Goal: Information Seeking & Learning: Learn about a topic

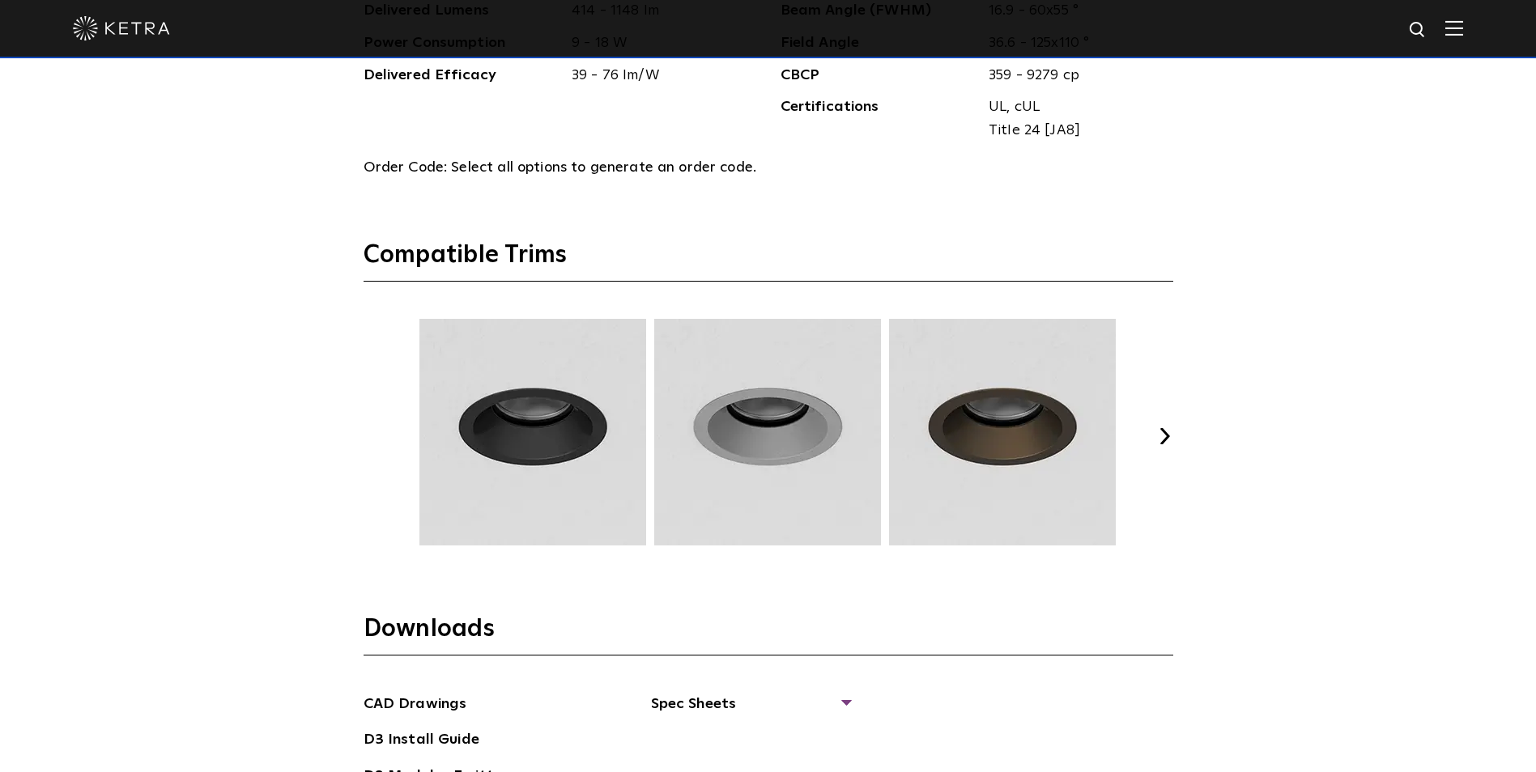
scroll to position [2112, 0]
click at [1151, 429] on div "Previous Next" at bounding box center [768, 435] width 810 height 235
click at [1165, 431] on button "Next" at bounding box center [1165, 435] width 16 height 16
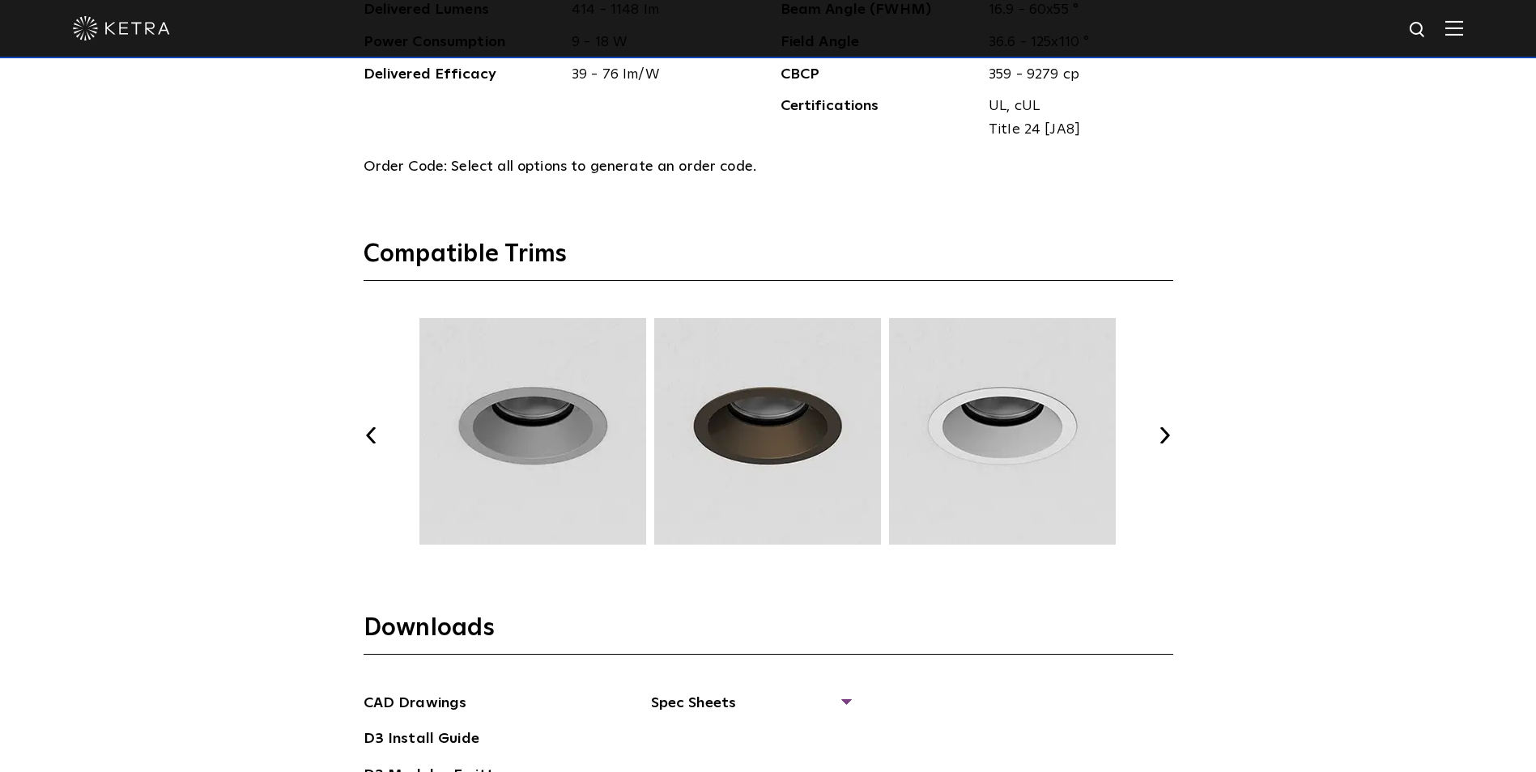
click at [1165, 431] on button "Next" at bounding box center [1165, 435] width 16 height 16
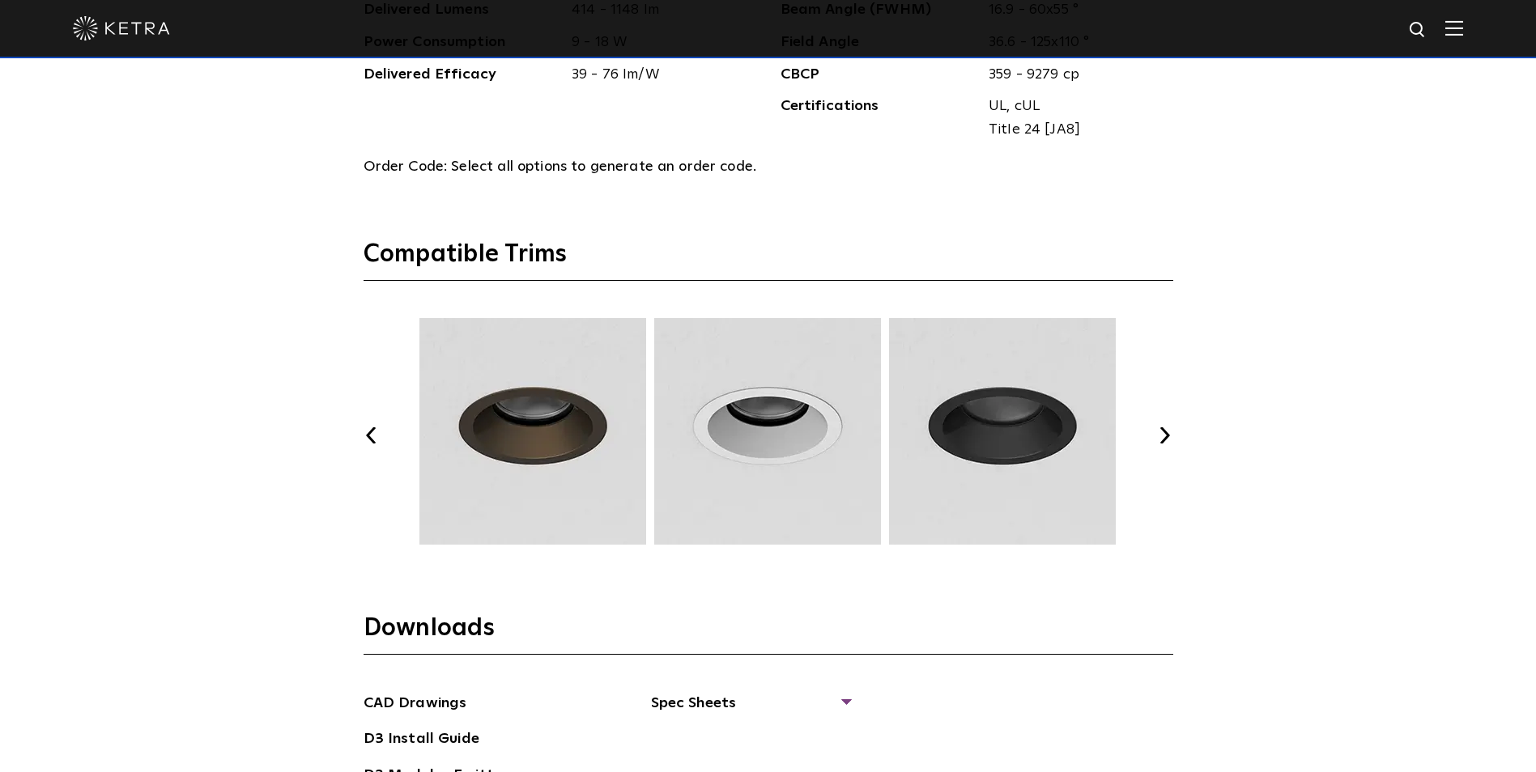
click at [1167, 431] on button "Next" at bounding box center [1165, 435] width 16 height 16
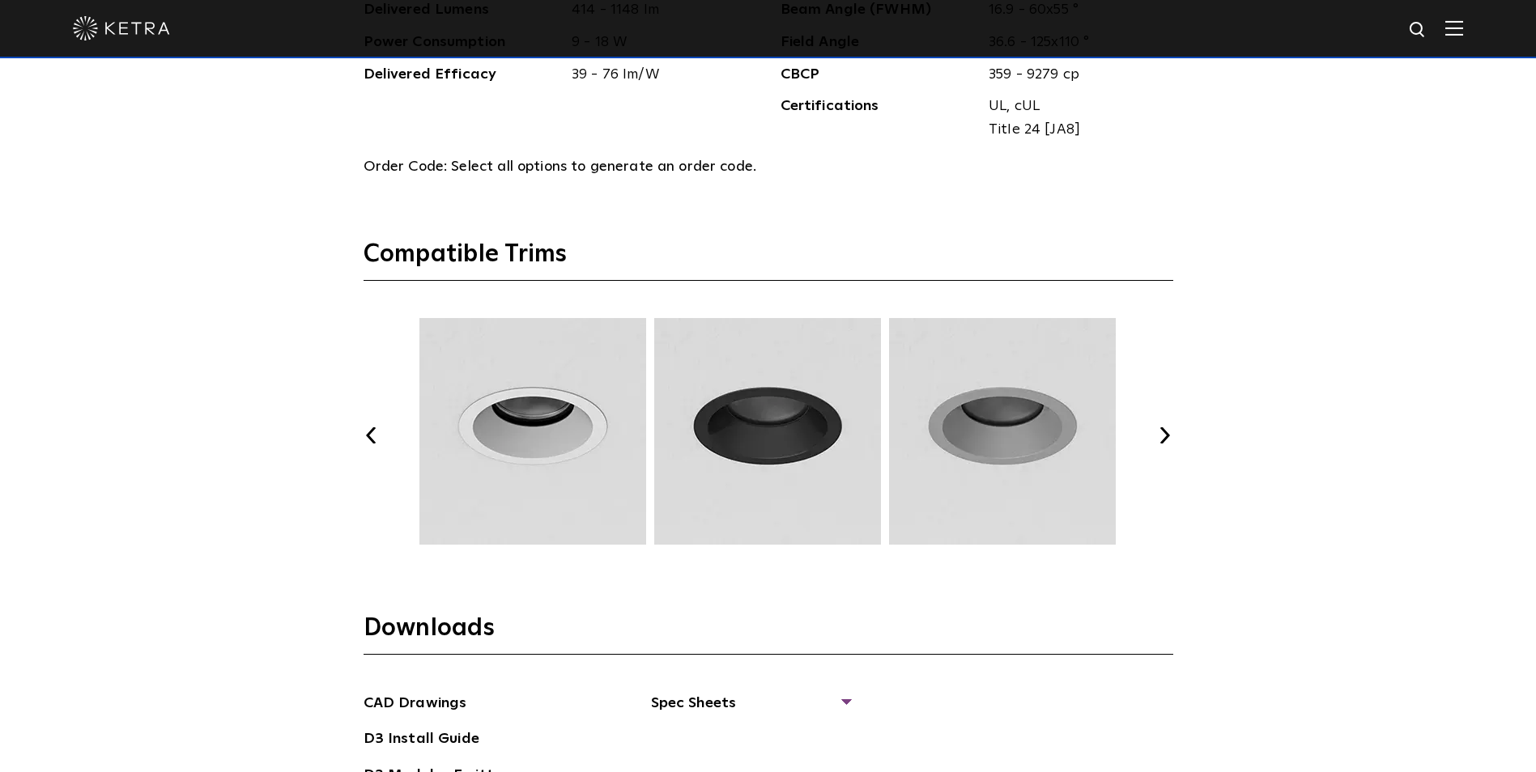
click at [542, 439] on img at bounding box center [533, 431] width 232 height 227
click at [1166, 440] on button "Next" at bounding box center [1165, 435] width 16 height 16
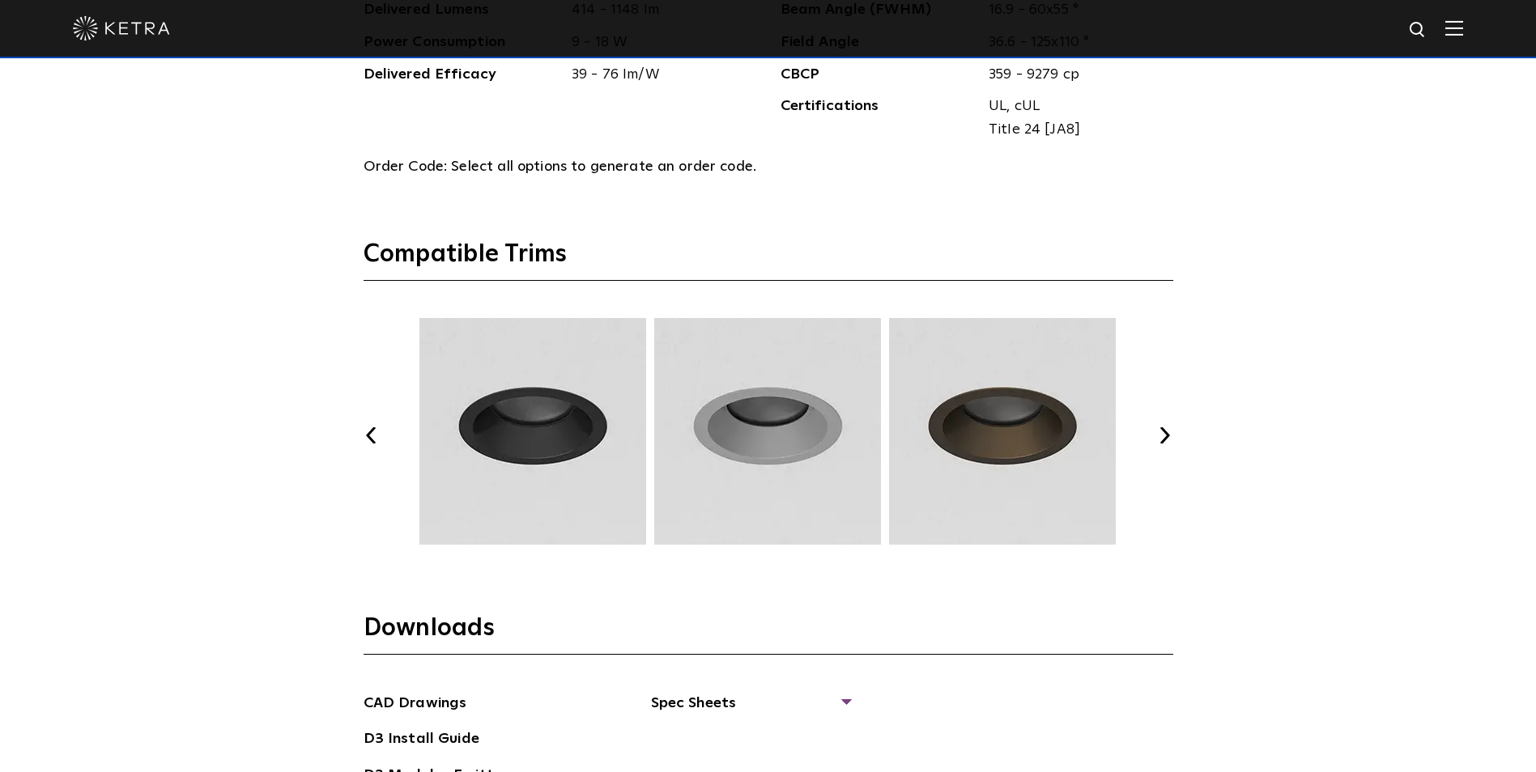
click at [1167, 438] on button "Next" at bounding box center [1165, 435] width 16 height 16
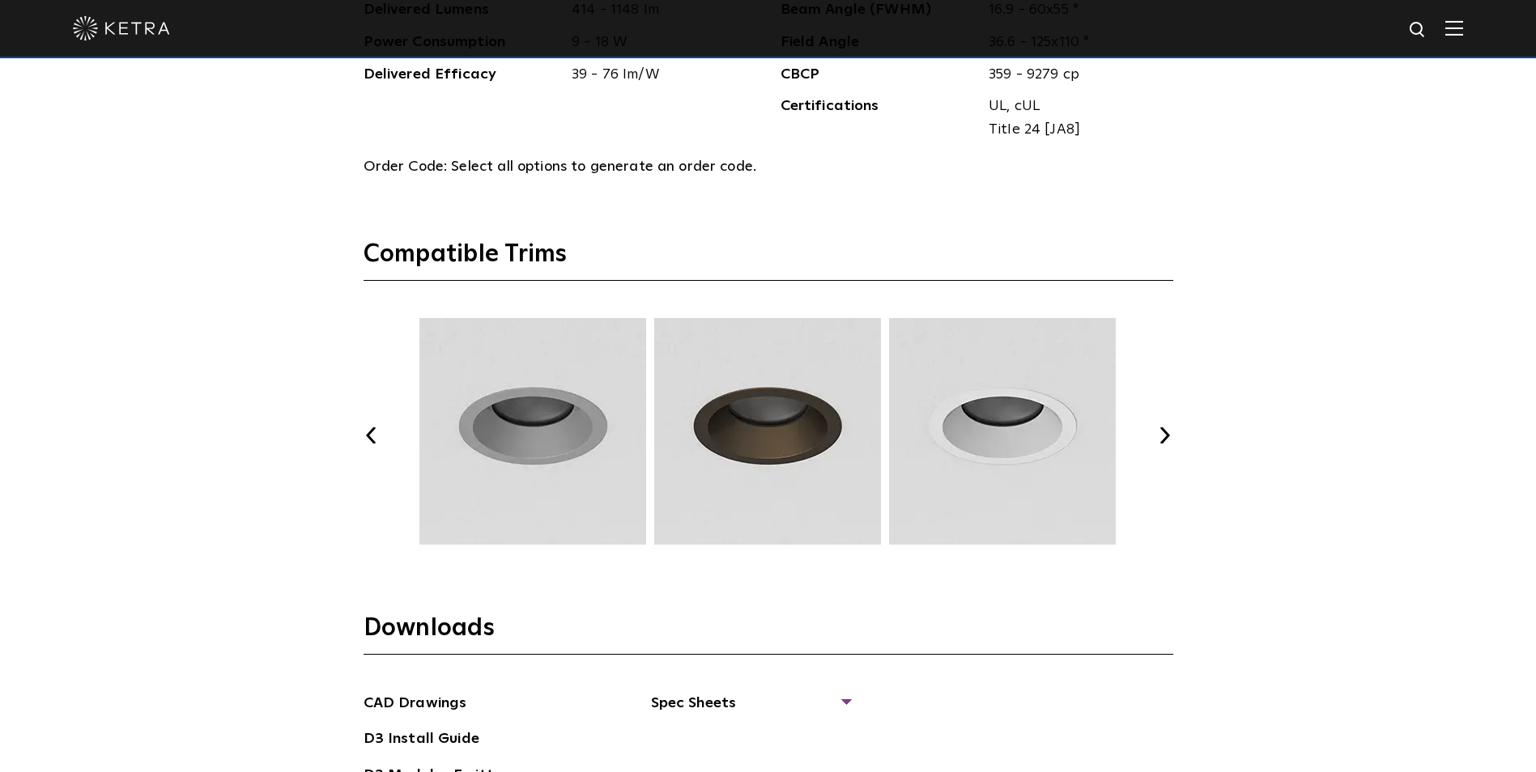
click at [1167, 438] on button "Next" at bounding box center [1165, 435] width 16 height 16
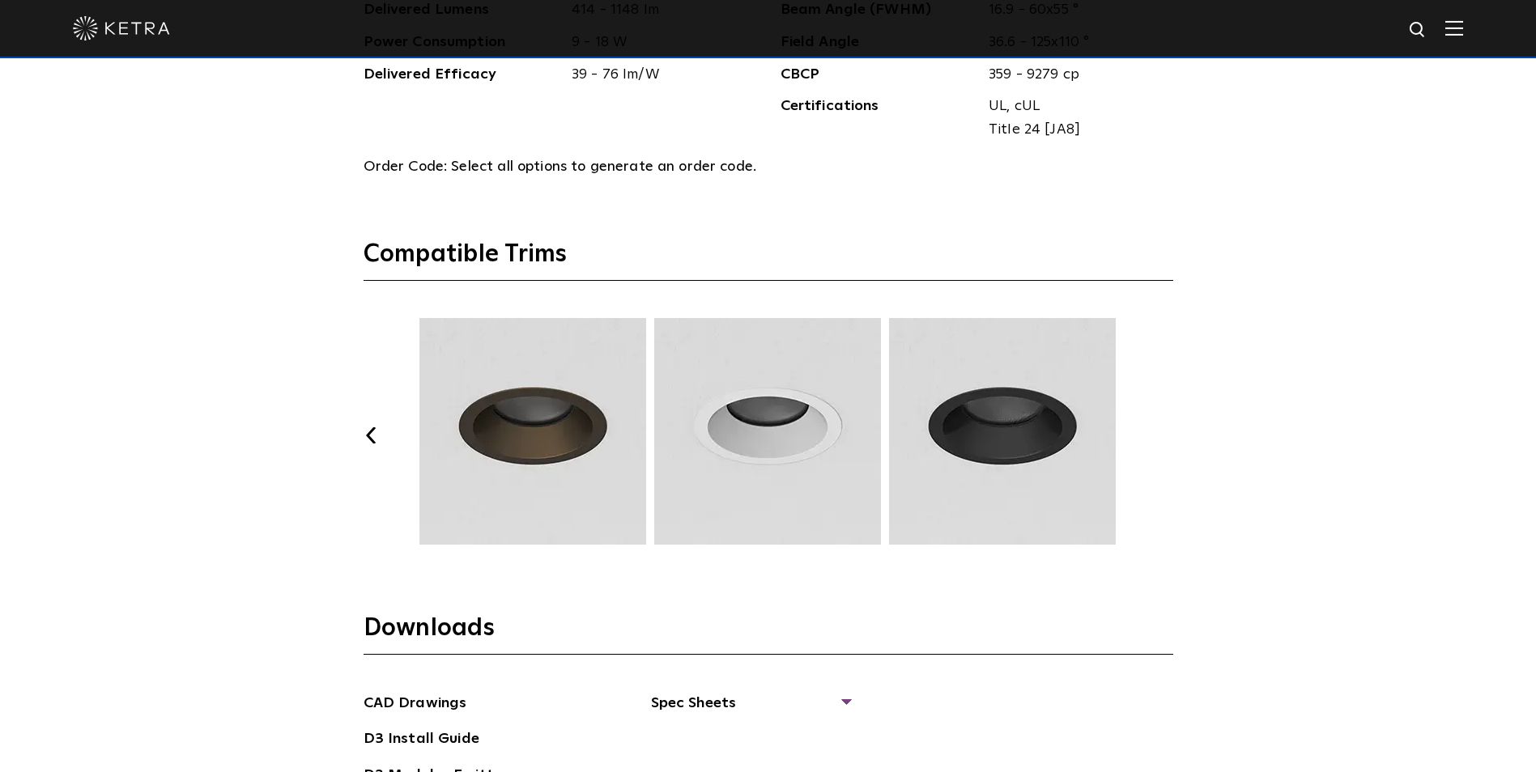
click at [1167, 436] on button "Next" at bounding box center [1165, 435] width 16 height 16
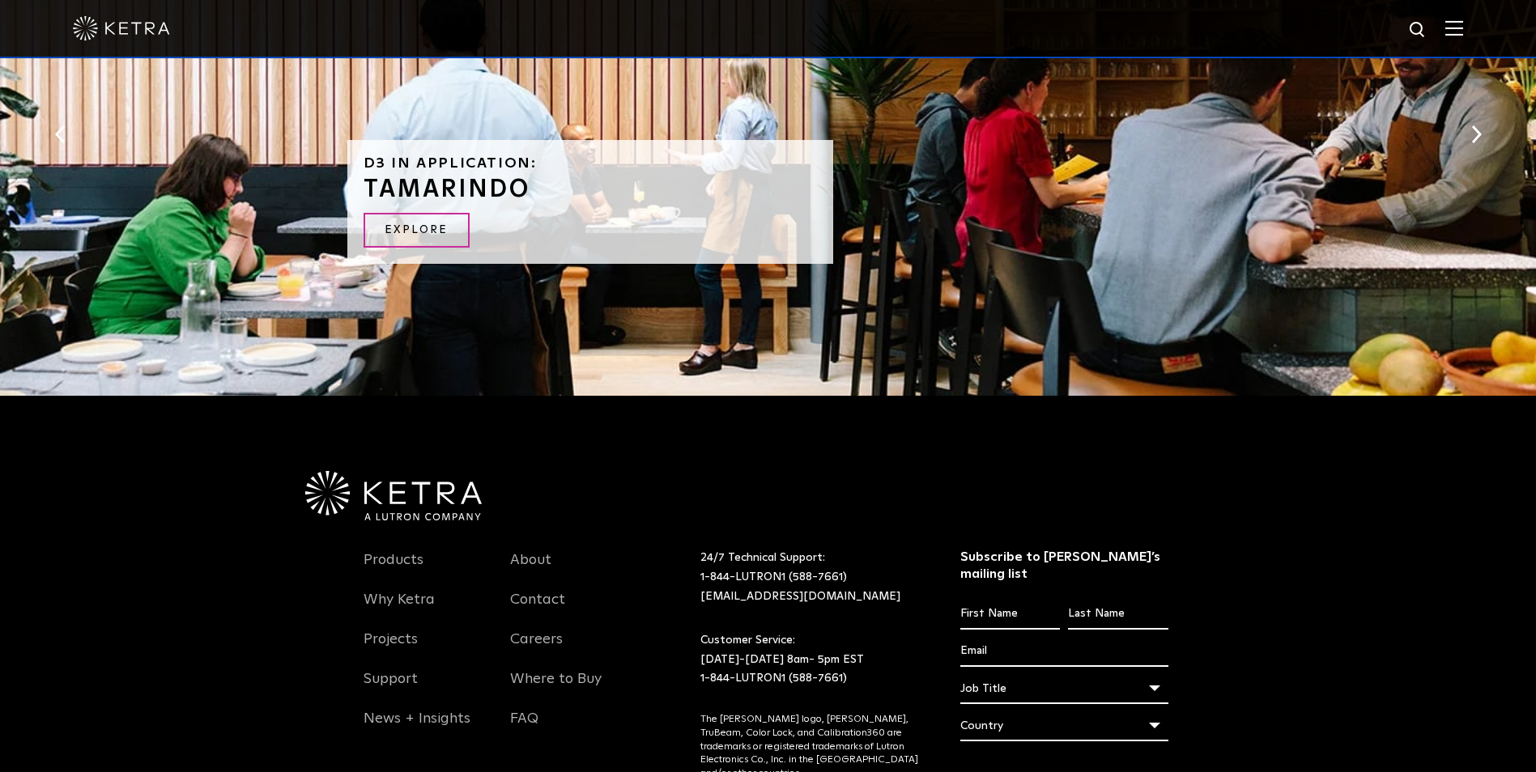
scroll to position [3471, 0]
